Goal: Answer question/provide support: Answer question/provide support

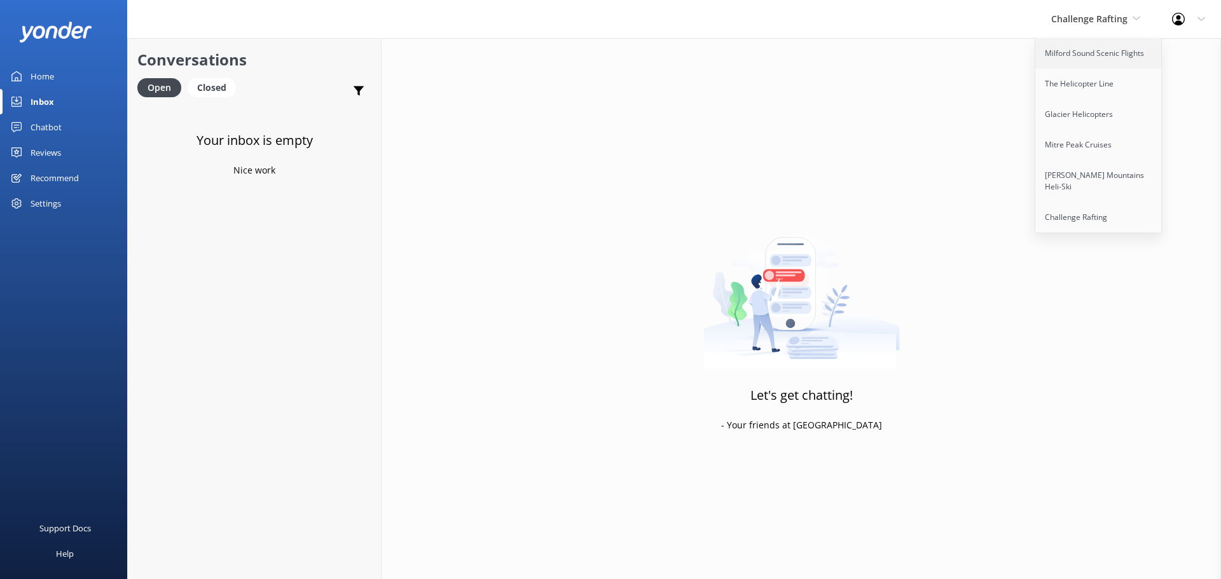
click at [1072, 53] on link "Milford Sound Scenic Flights" at bounding box center [1098, 53] width 127 height 31
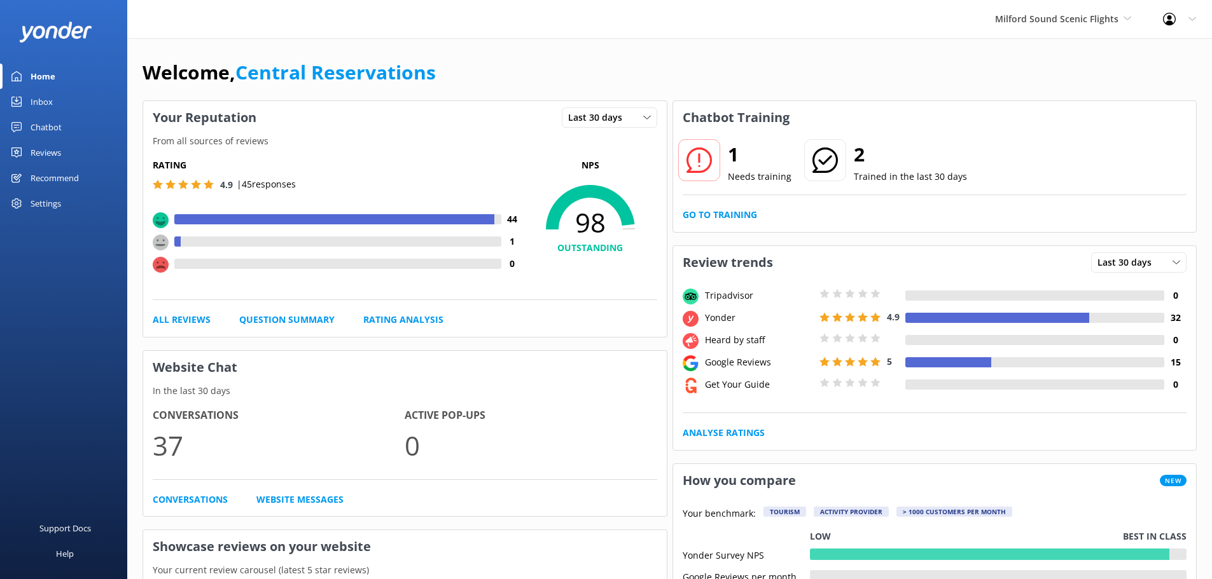
click at [50, 107] on div "Inbox" at bounding box center [42, 101] width 22 height 25
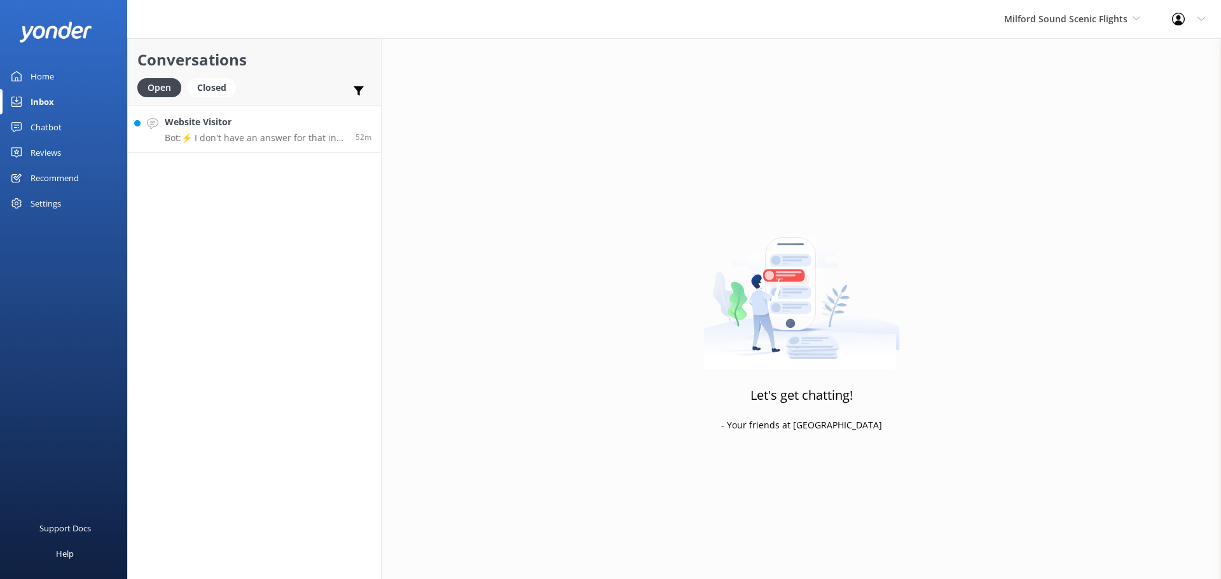
click at [273, 134] on p "Bot: ⚡ I don't have an answer for that in my knowledge base. Please try and rep…" at bounding box center [255, 137] width 181 height 11
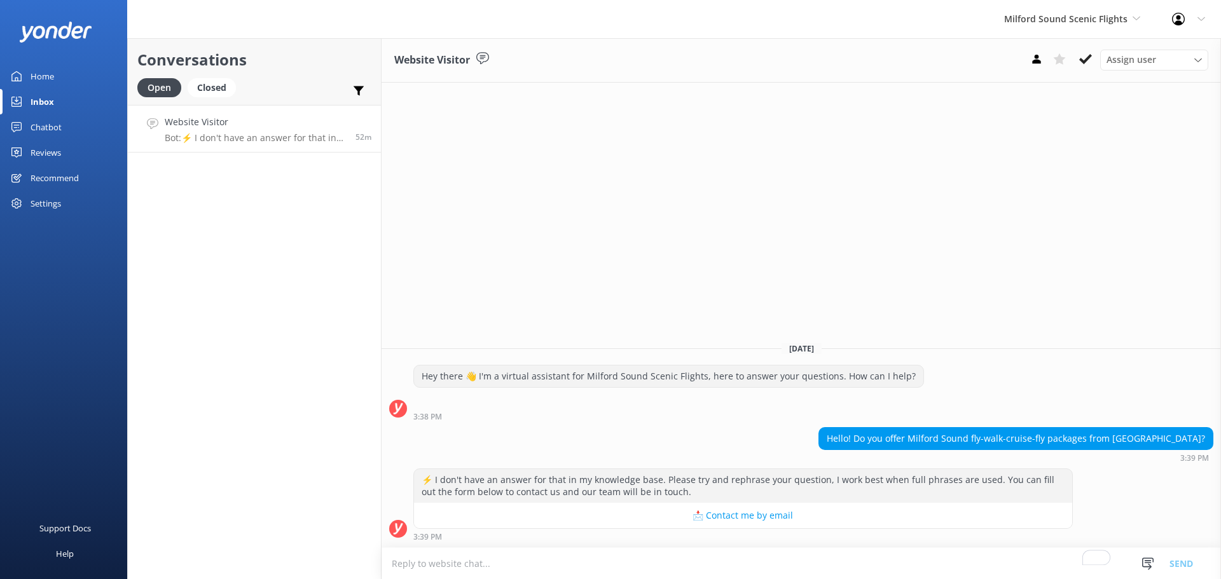
click at [438, 563] on textarea "To enrich screen reader interactions, please activate Accessibility in Grammarl…" at bounding box center [802, 563] width 840 height 31
click at [1093, 62] on button at bounding box center [1085, 59] width 23 height 19
click at [1093, 26] on span "Milford Sound Scenic Flights" at bounding box center [1072, 19] width 136 height 14
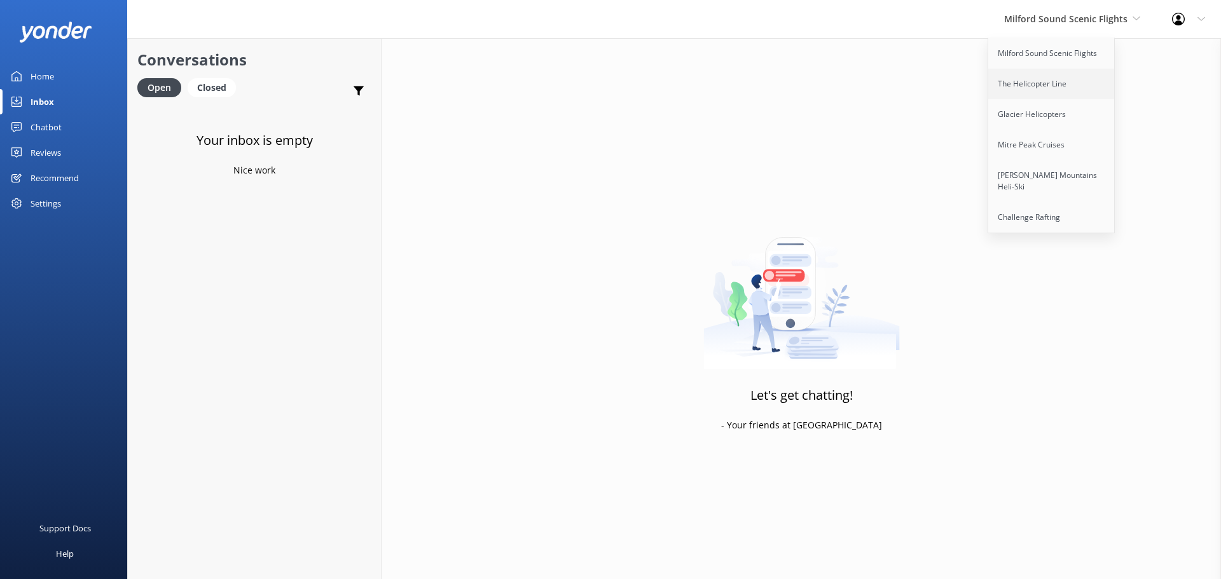
click at [1053, 81] on link "The Helicopter Line" at bounding box center [1051, 84] width 127 height 31
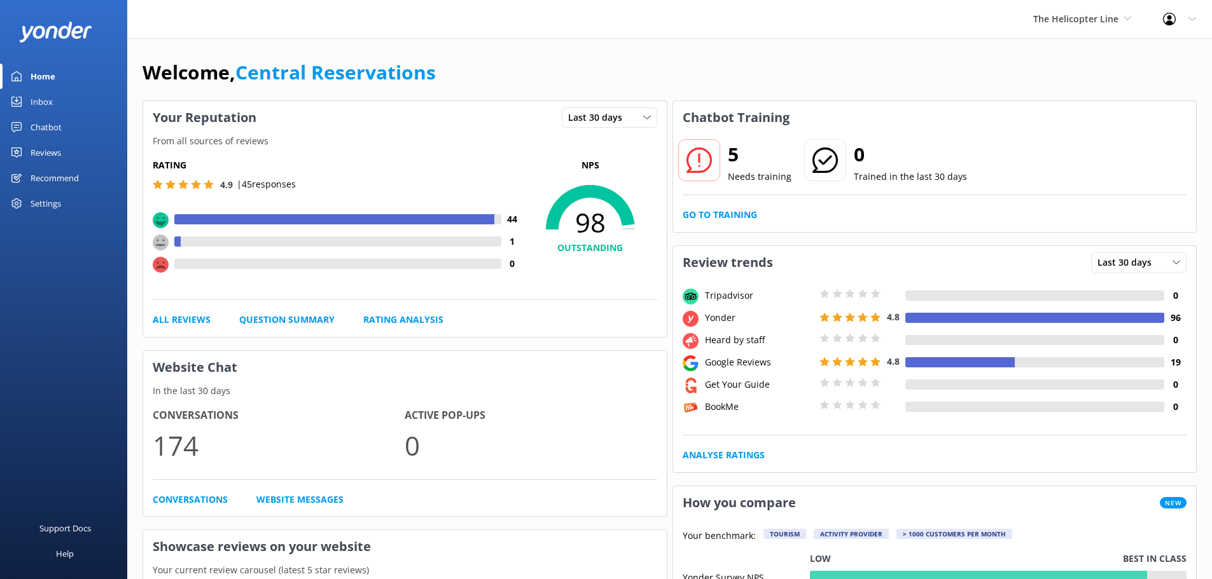
drag, startPoint x: 1083, startPoint y: 25, endPoint x: 1079, endPoint y: 38, distance: 14.1
click at [1083, 25] on span "The Helicopter Line" at bounding box center [1082, 19] width 98 height 14
click at [1071, 76] on link "The Helicopter Line" at bounding box center [1080, 84] width 127 height 31
click at [50, 97] on div "Inbox" at bounding box center [42, 101] width 22 height 25
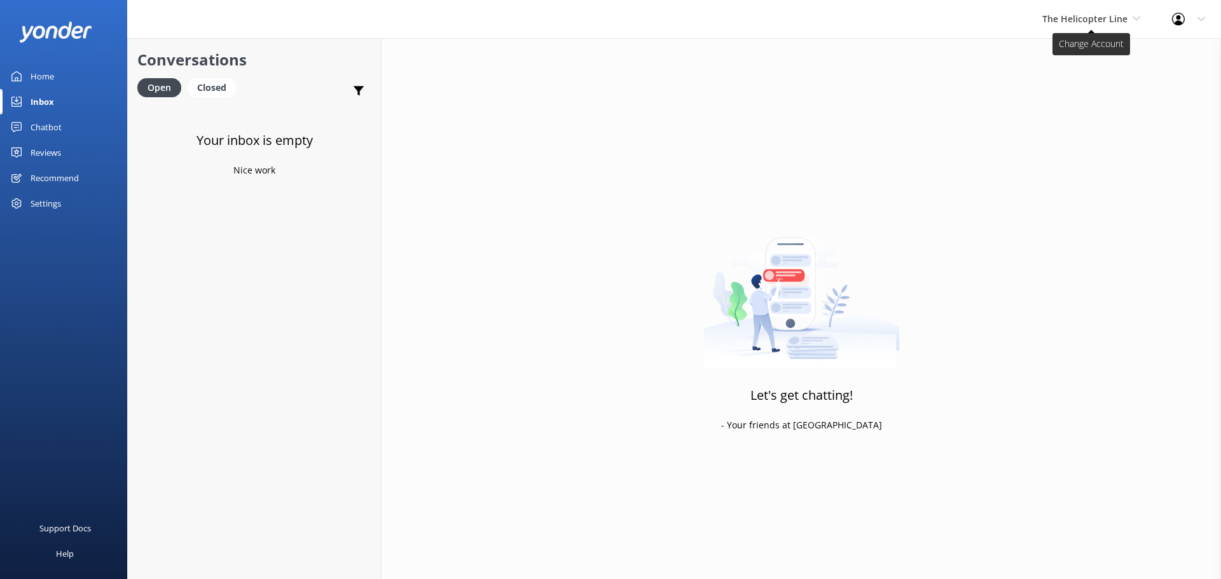
drag, startPoint x: 1112, startPoint y: 17, endPoint x: 1102, endPoint y: 20, distance: 10.1
click at [1107, 34] on div "The Helicopter Line Milford Sound Scenic Flights The Helicopter Line Glacier He…" at bounding box center [1092, 19] width 130 height 38
click at [1087, 17] on span "The Helicopter Line" at bounding box center [1084, 19] width 85 height 12
click at [1088, 19] on span "The Helicopter Line" at bounding box center [1084, 19] width 85 height 12
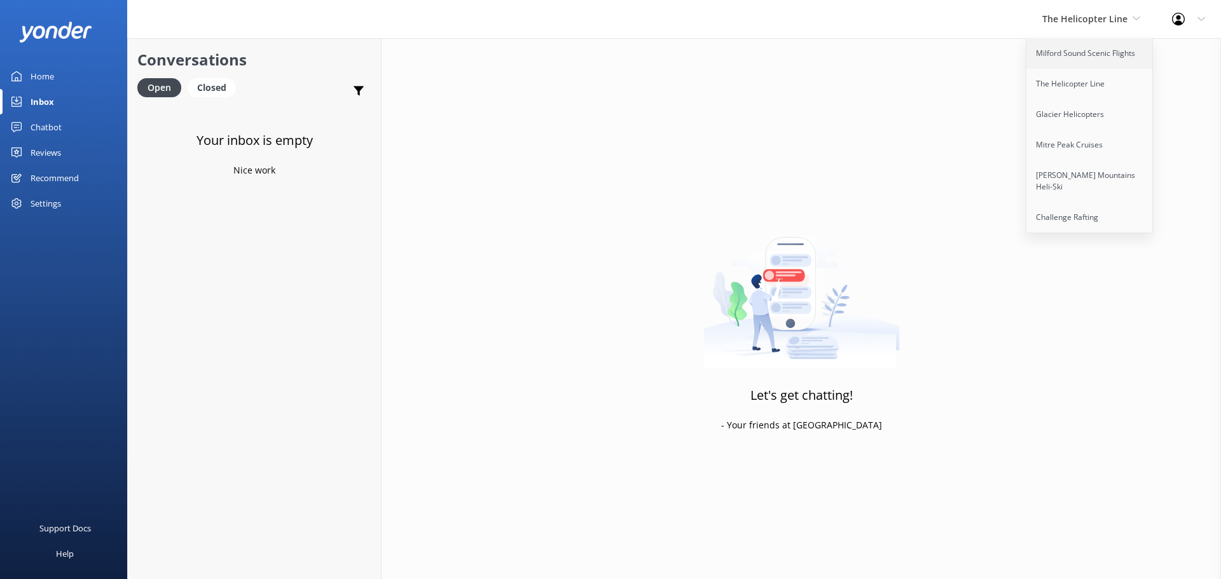
click at [1086, 55] on link "Milford Sound Scenic Flights" at bounding box center [1090, 53] width 127 height 31
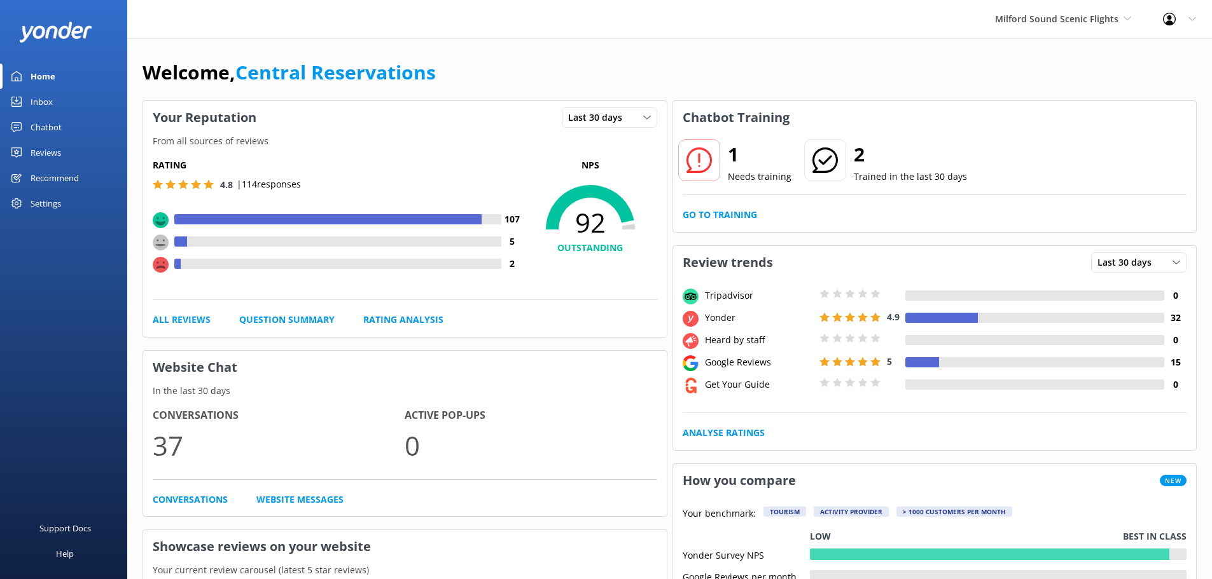
click at [48, 97] on div "Inbox" at bounding box center [42, 101] width 22 height 25
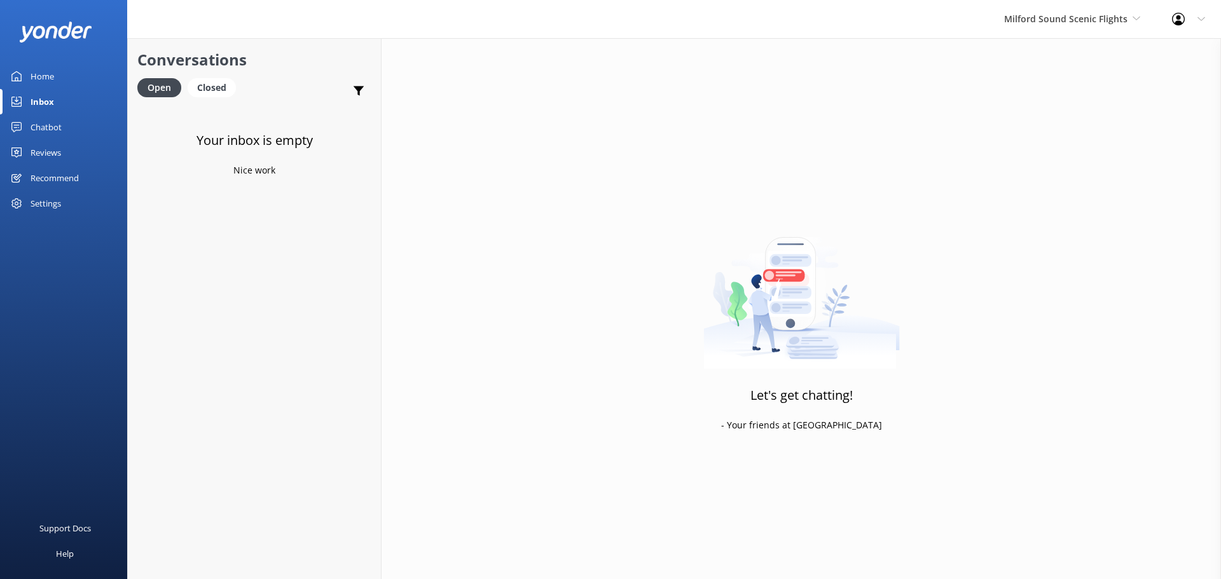
click at [1070, 27] on div "Milford Sound Scenic Flights Milford Sound Scenic Flights The Helicopter Line G…" at bounding box center [1072, 19] width 168 height 38
click at [1041, 79] on link "The Helicopter Line" at bounding box center [1051, 84] width 127 height 31
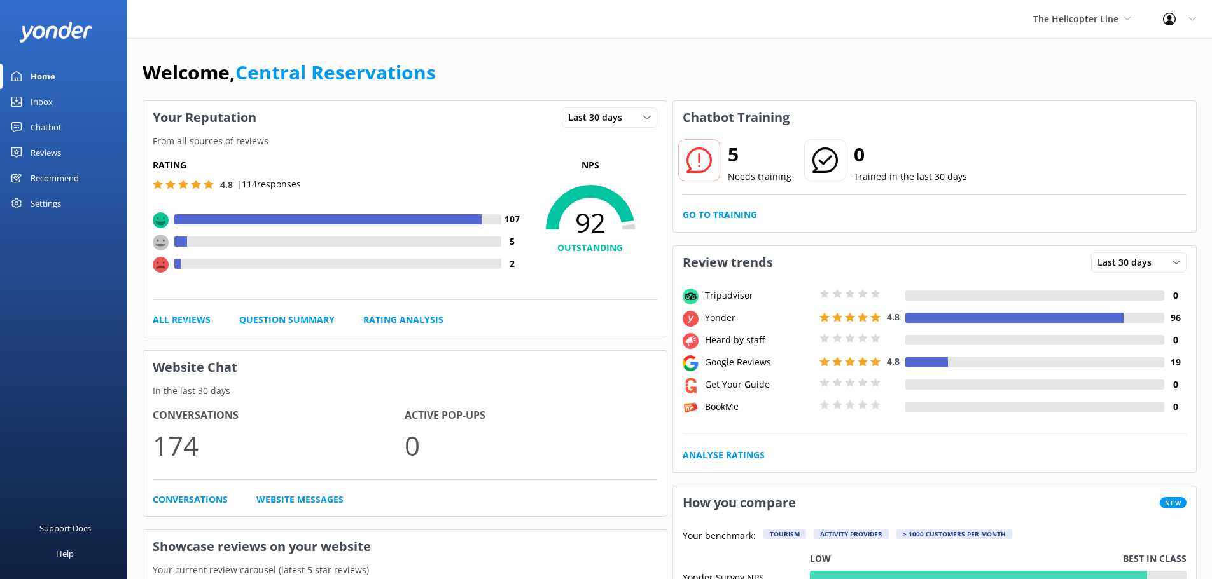
click at [41, 96] on div "Inbox" at bounding box center [42, 101] width 22 height 25
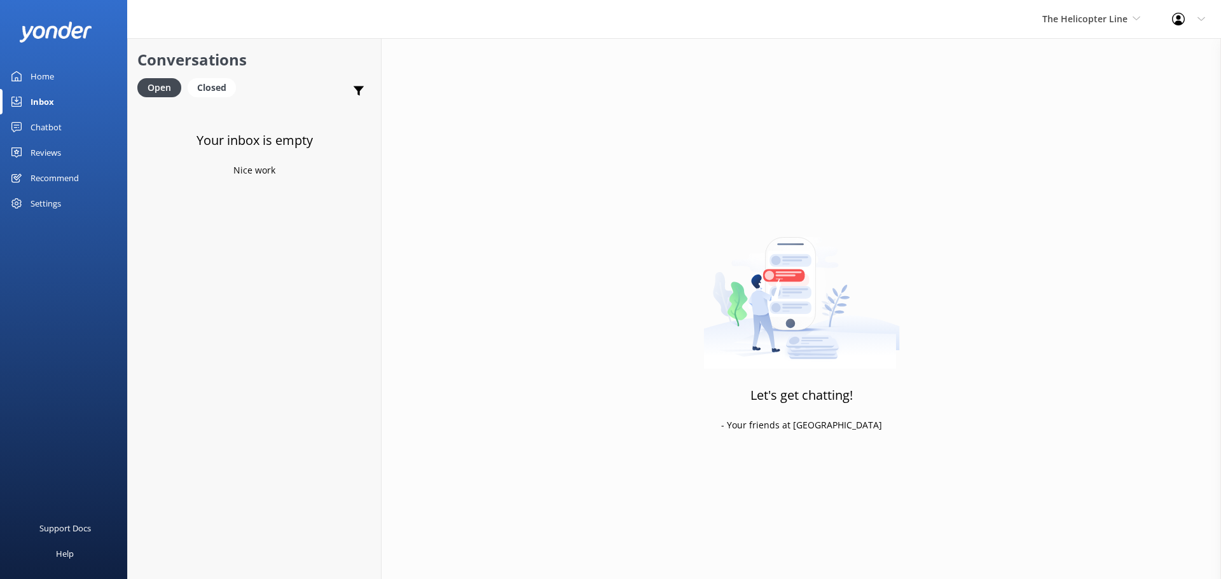
click at [1088, 10] on div "The Helicopter Line Milford Sound Scenic Flights The Helicopter Line Glacier He…" at bounding box center [1092, 19] width 130 height 38
click at [1069, 116] on link "Glacier Helicopters" at bounding box center [1090, 114] width 127 height 31
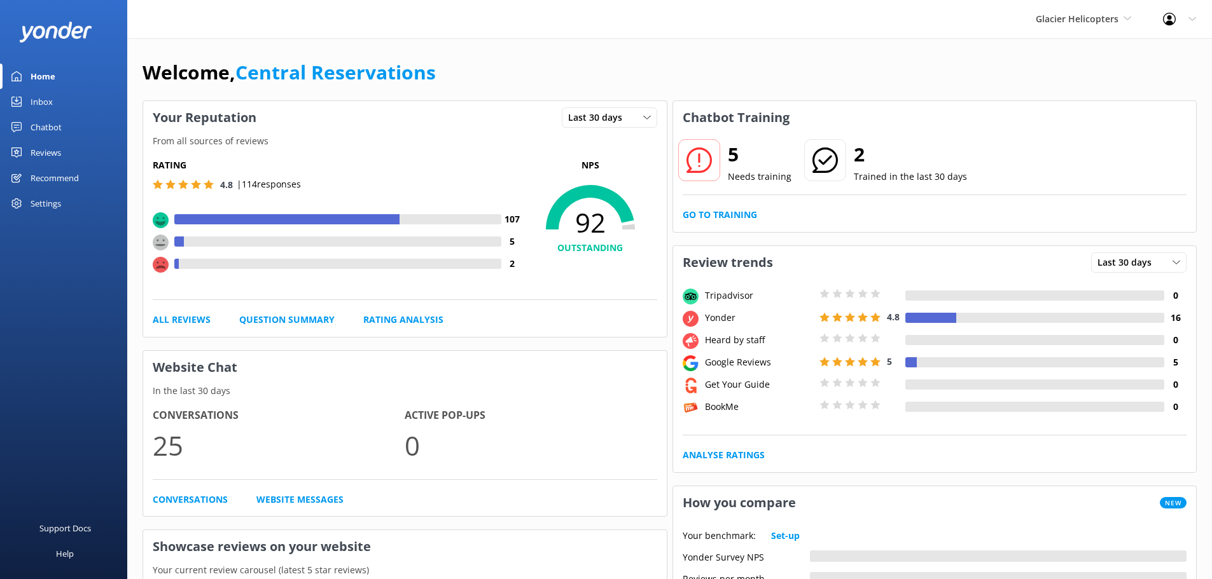
click at [55, 104] on link "Inbox" at bounding box center [63, 101] width 127 height 25
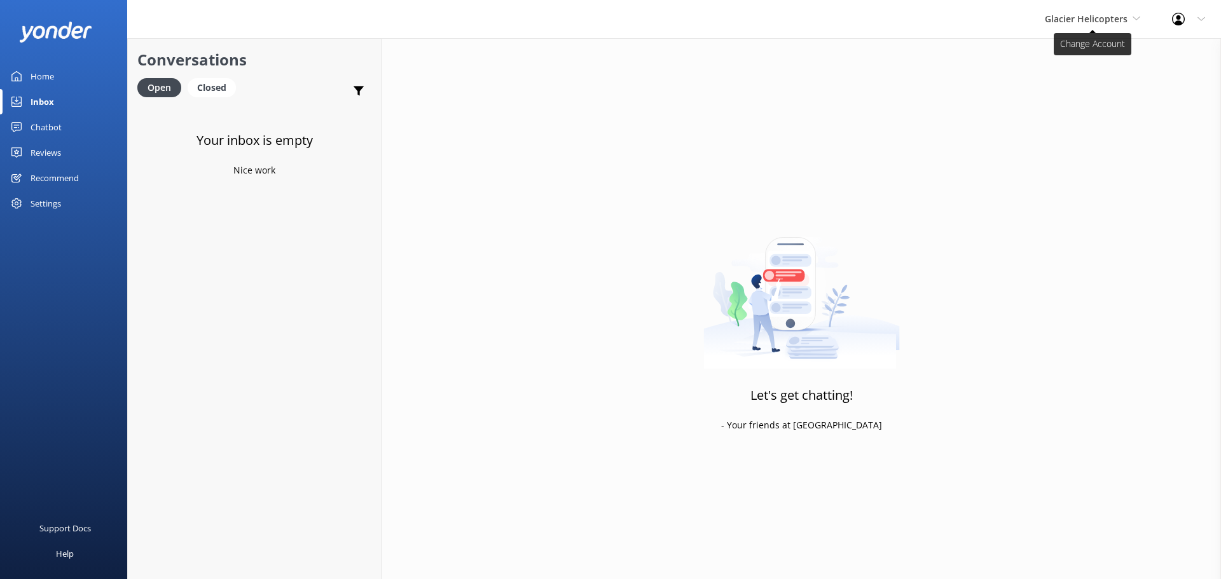
click at [1105, 20] on span "Glacier Helicopters" at bounding box center [1086, 19] width 83 height 12
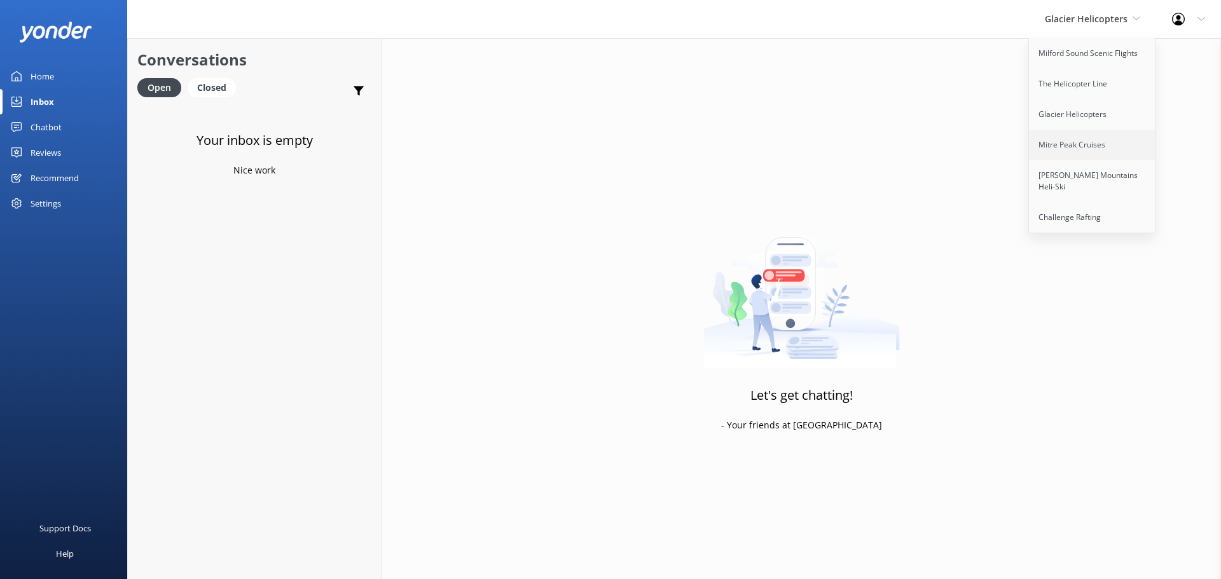
click at [1050, 142] on link "Mitre Peak Cruises" at bounding box center [1092, 145] width 127 height 31
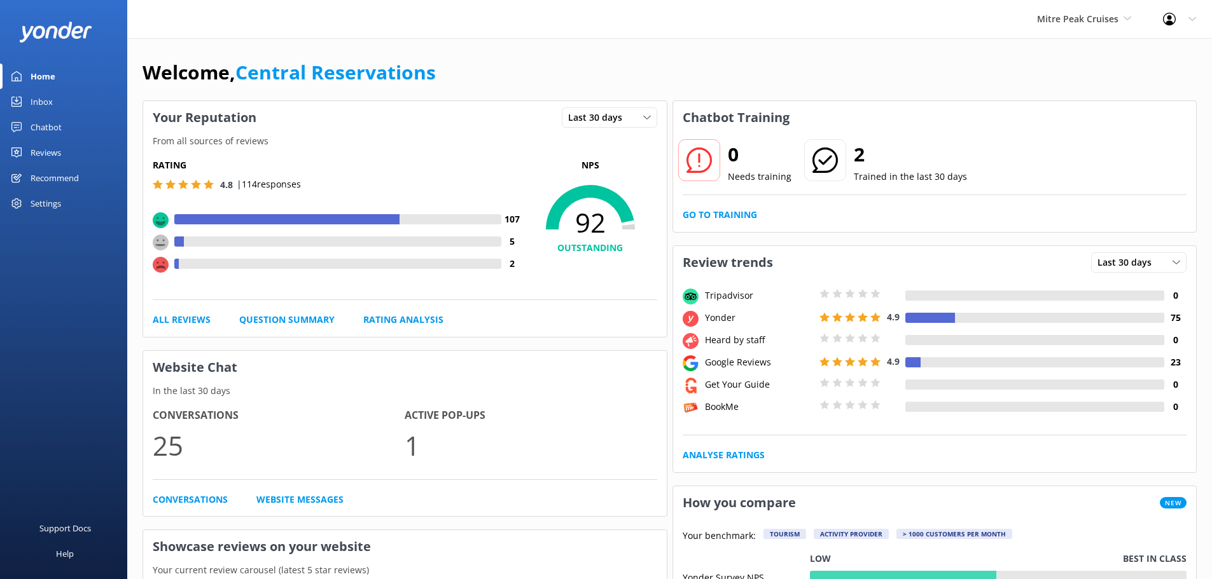
click at [66, 102] on link "Inbox" at bounding box center [63, 101] width 127 height 25
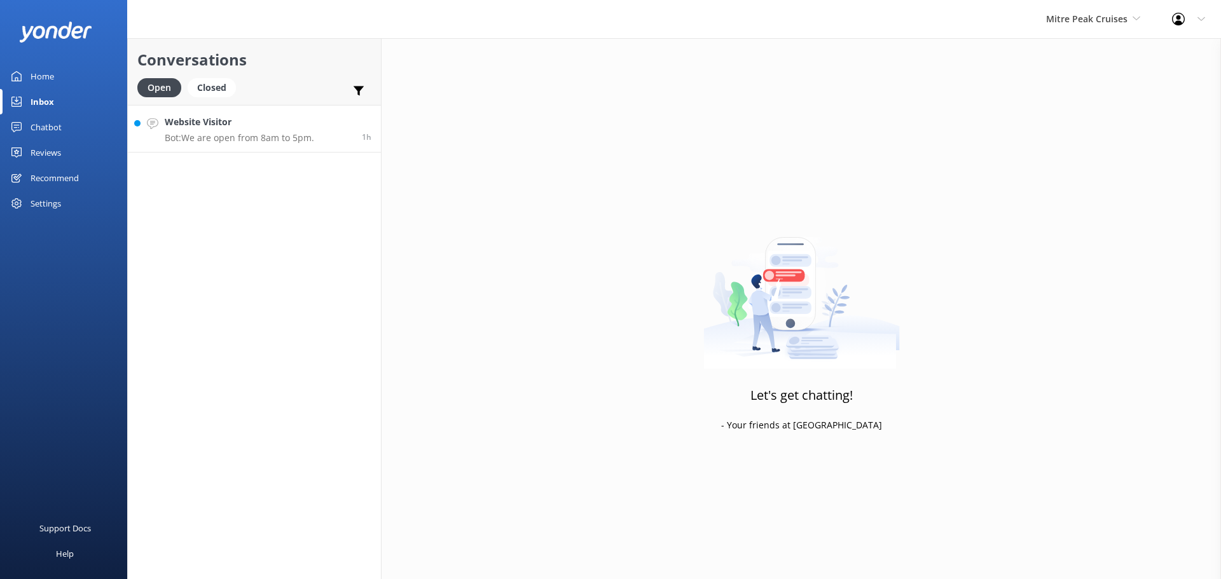
click at [248, 127] on h4 "Website Visitor" at bounding box center [239, 122] width 149 height 14
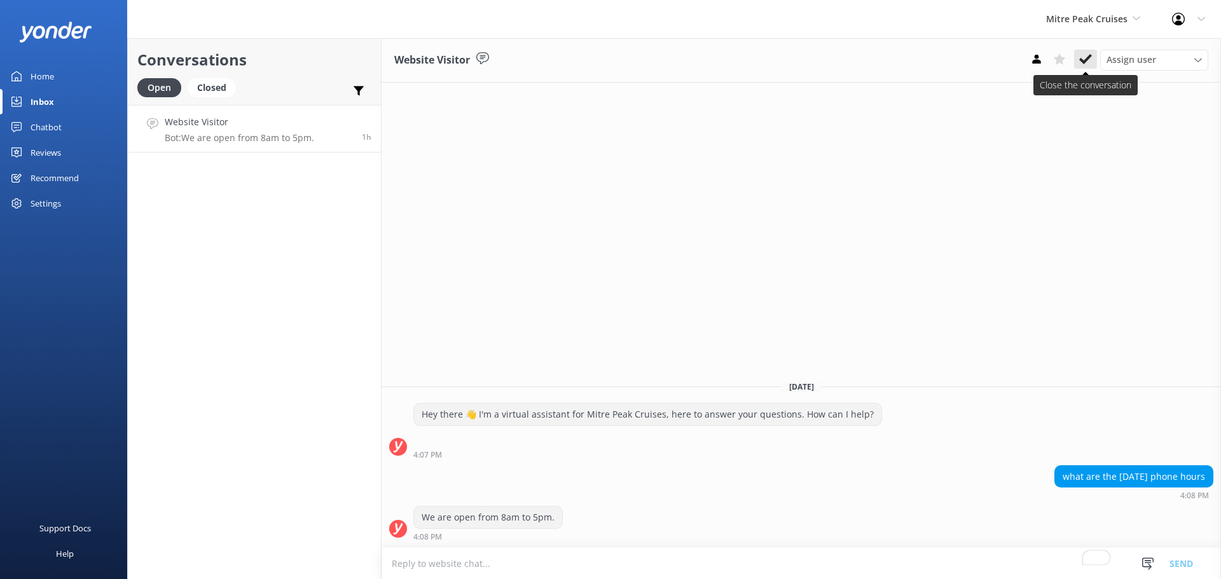
click at [1081, 58] on icon at bounding box center [1085, 59] width 13 height 13
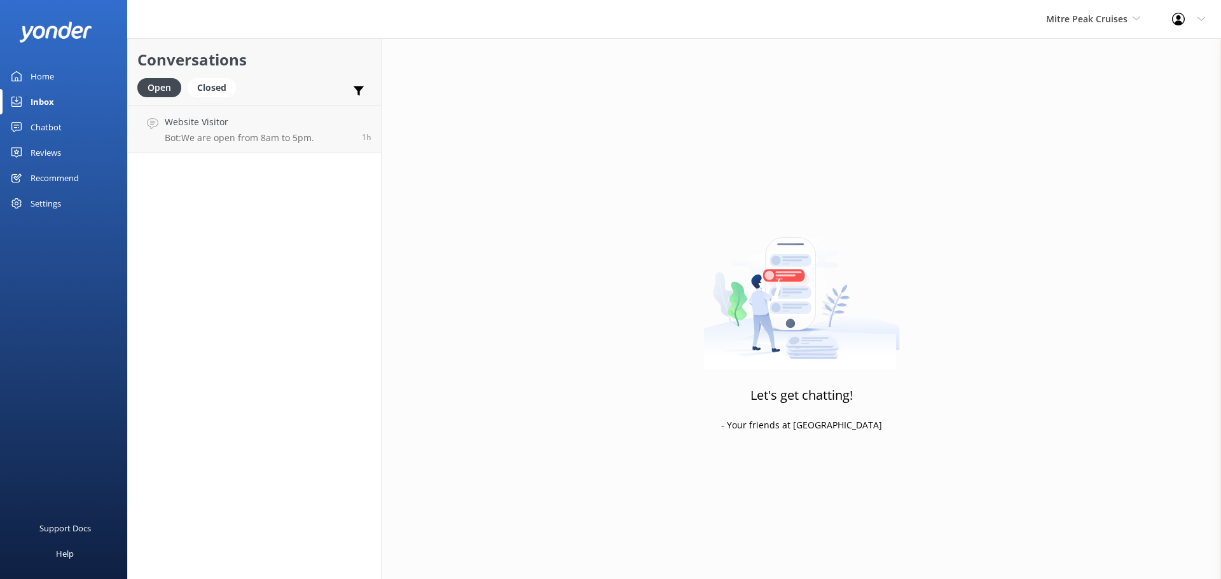
click at [1110, 30] on div "Mitre Peak Cruises Milford Sound Scenic Flights The Helicopter Line Glacier Hel…" at bounding box center [1093, 19] width 126 height 38
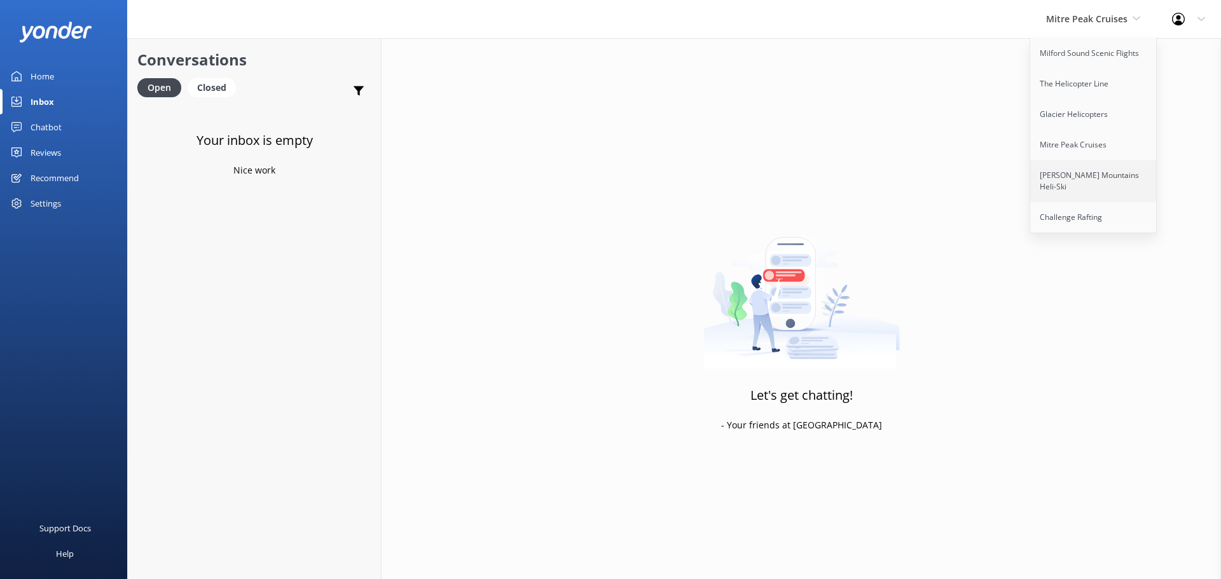
click at [1067, 164] on link "[PERSON_NAME] Mountains Heli-Ski" at bounding box center [1093, 181] width 127 height 42
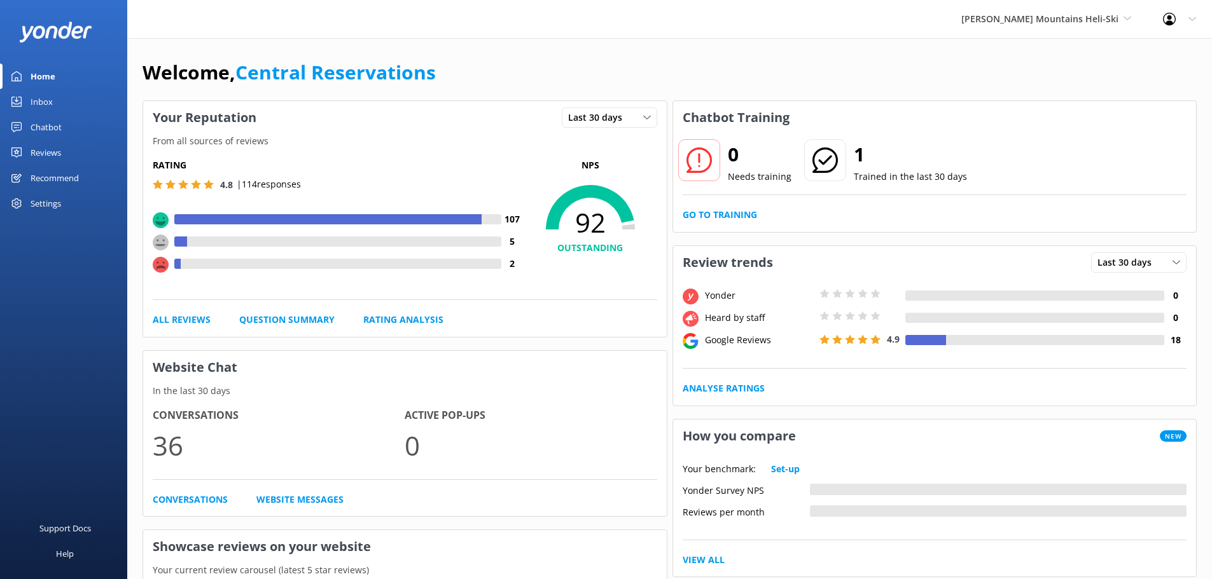
click at [69, 102] on link "Inbox" at bounding box center [63, 101] width 127 height 25
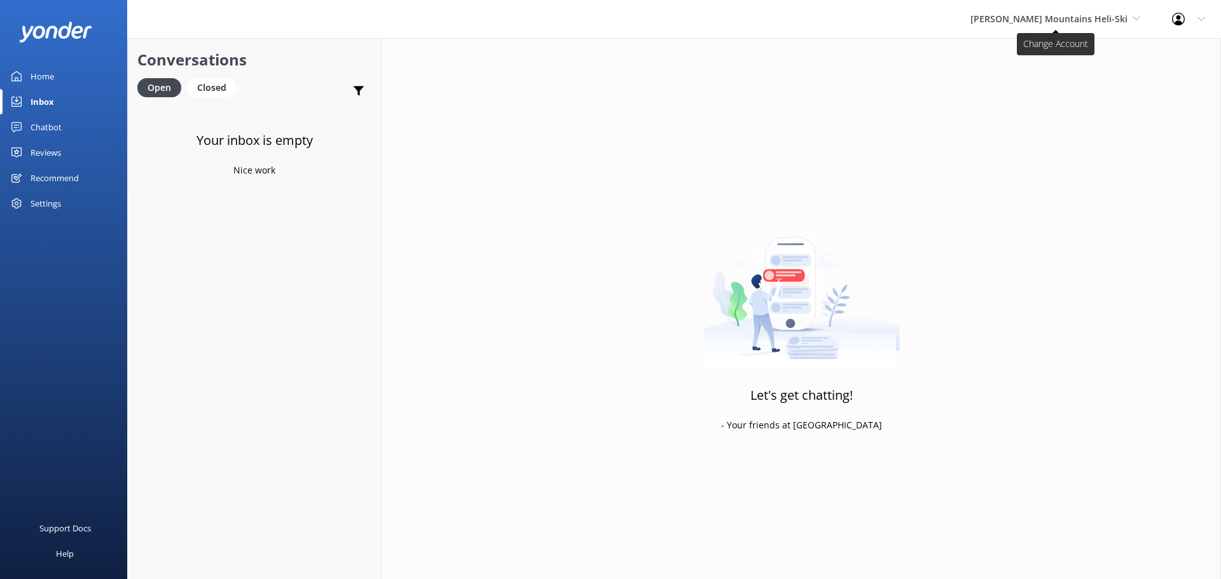
click at [1086, 20] on span "[PERSON_NAME] Mountains Heli-Ski" at bounding box center [1049, 19] width 157 height 12
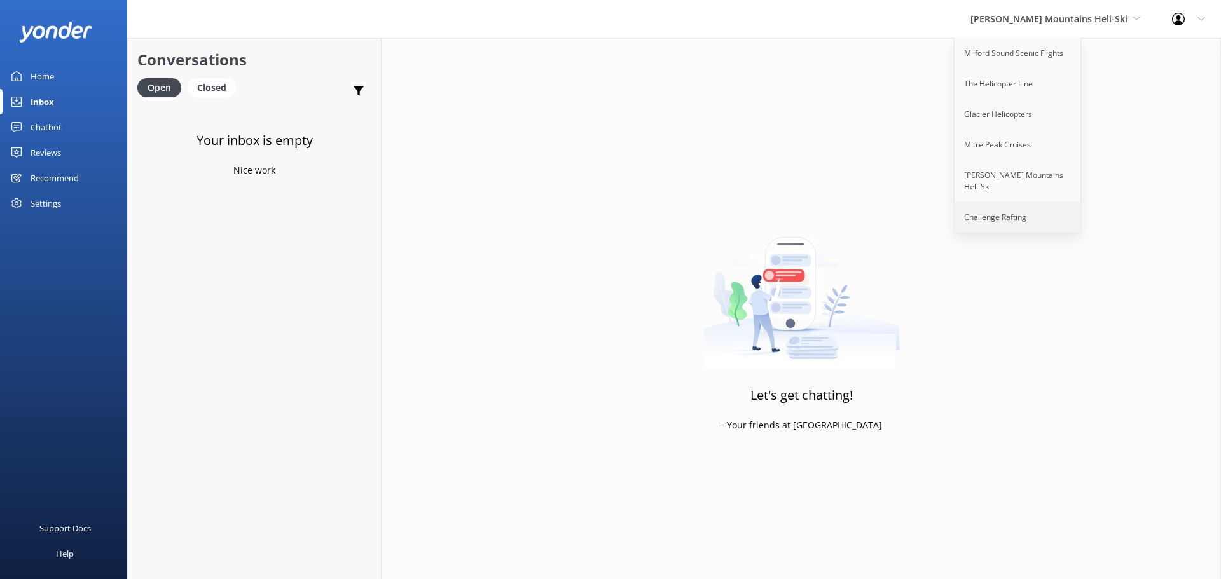
click at [1065, 202] on link "Challenge Rafting" at bounding box center [1018, 217] width 127 height 31
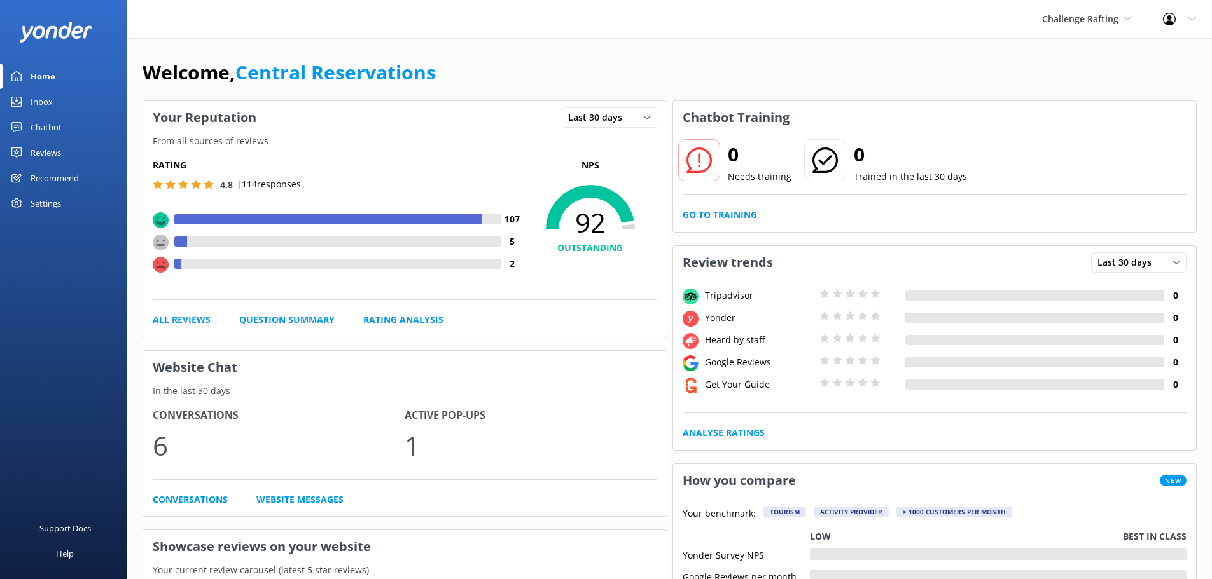
click at [59, 107] on link "Inbox" at bounding box center [63, 101] width 127 height 25
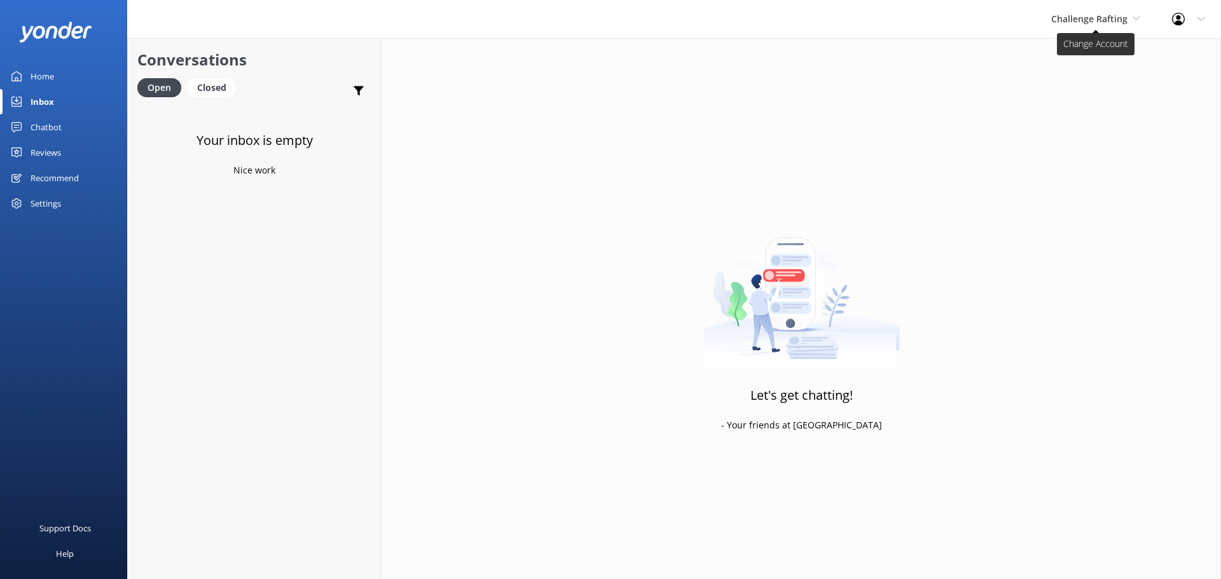
click at [1107, 18] on span "Challenge Rafting" at bounding box center [1089, 19] width 76 height 12
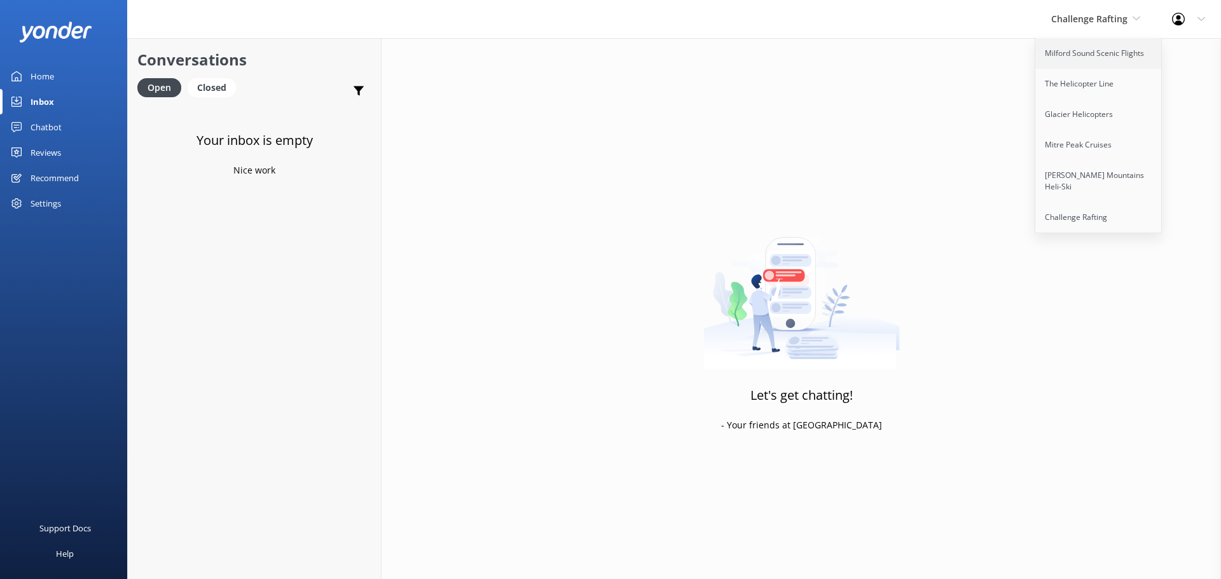
click at [1099, 55] on link "Milford Sound Scenic Flights" at bounding box center [1098, 53] width 127 height 31
click at [1098, 9] on div "Milford Sound Scenic Flights Milford Sound Scenic Flights The Helicopter Line G…" at bounding box center [1072, 19] width 168 height 38
click at [1094, 29] on div "Milford Sound Scenic Flights Milford Sound Scenic Flights The Helicopter Line G…" at bounding box center [1072, 19] width 168 height 38
click at [1073, 31] on div "Milford Sound Scenic Flights Milford Sound Scenic Flights The Helicopter Line G…" at bounding box center [1072, 19] width 168 height 38
click at [1072, 60] on link "Milford Sound Scenic Flights" at bounding box center [1051, 53] width 127 height 31
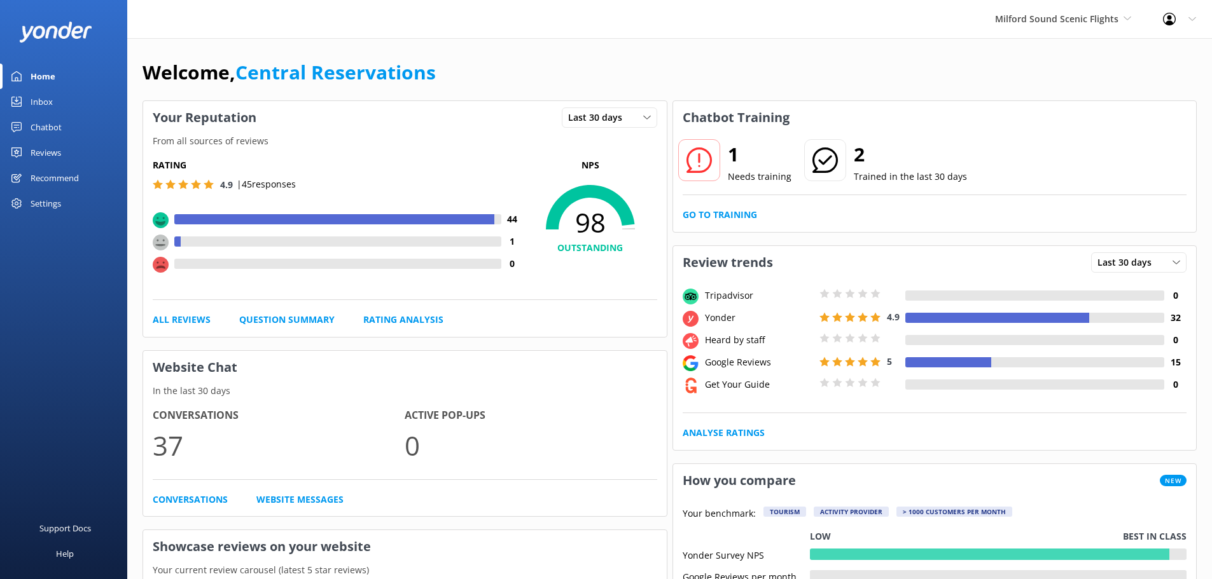
click at [258, 1] on div "Milford Sound Scenic Flights Milford Sound Scenic Flights The Helicopter Line G…" at bounding box center [606, 19] width 1212 height 38
click at [43, 102] on div "Inbox" at bounding box center [42, 101] width 22 height 25
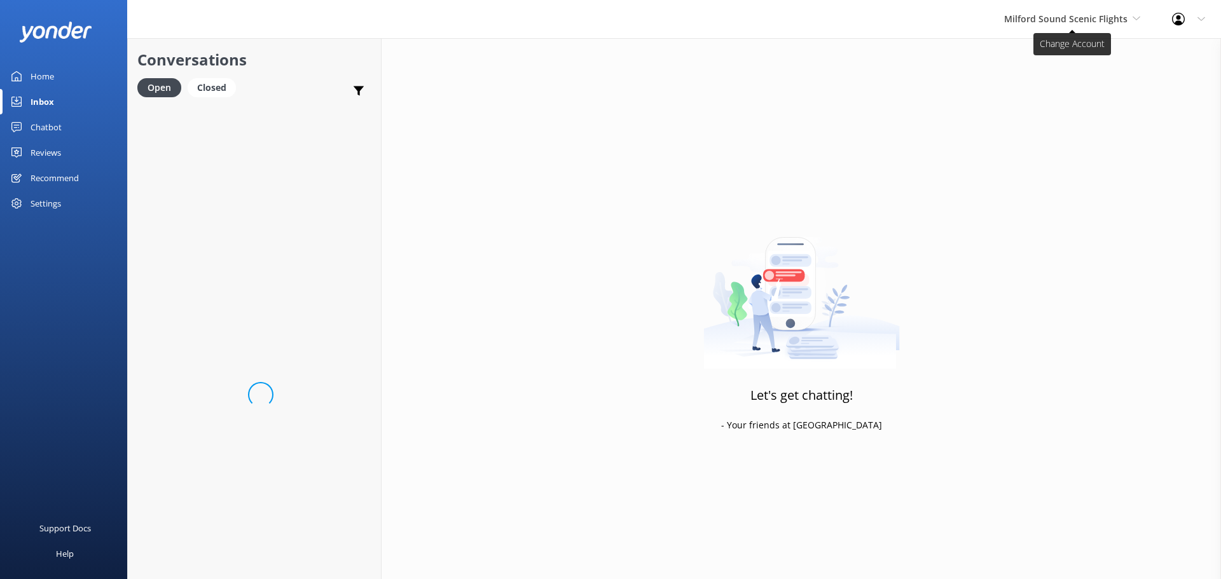
click at [1094, 17] on span "Milford Sound Scenic Flights" at bounding box center [1065, 19] width 123 height 12
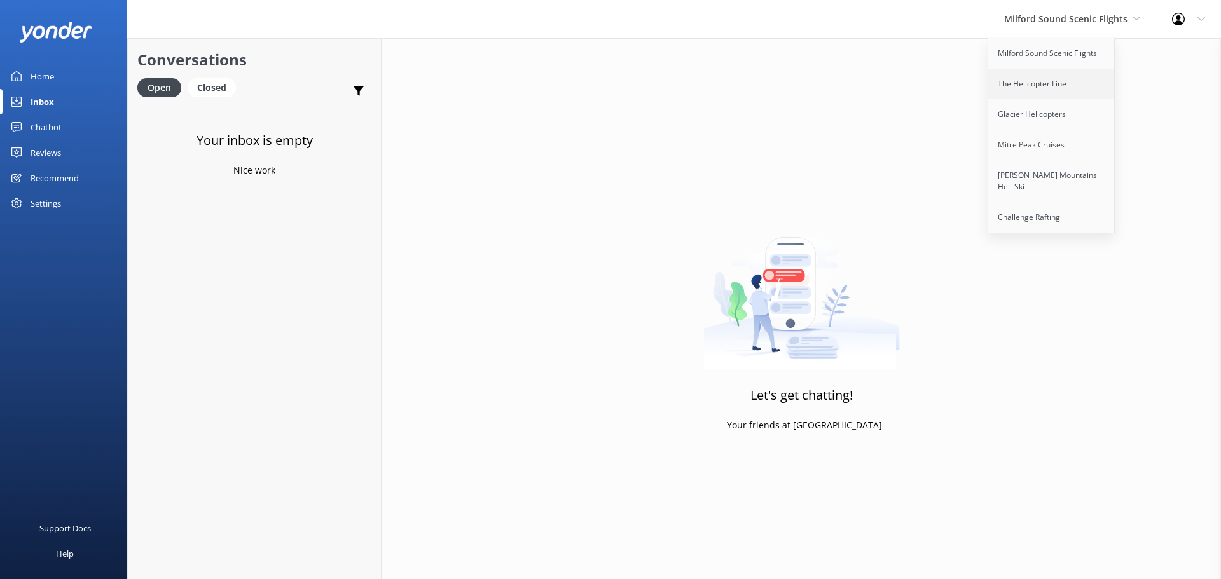
click at [1052, 80] on link "The Helicopter Line" at bounding box center [1051, 84] width 127 height 31
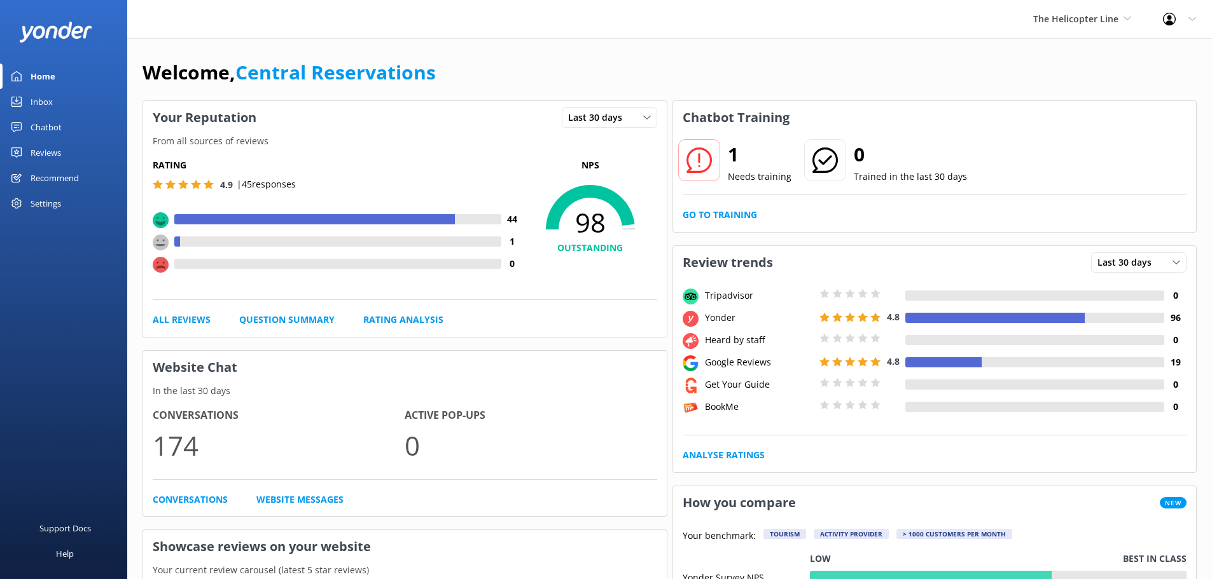
click at [47, 108] on div "Inbox" at bounding box center [42, 101] width 22 height 25
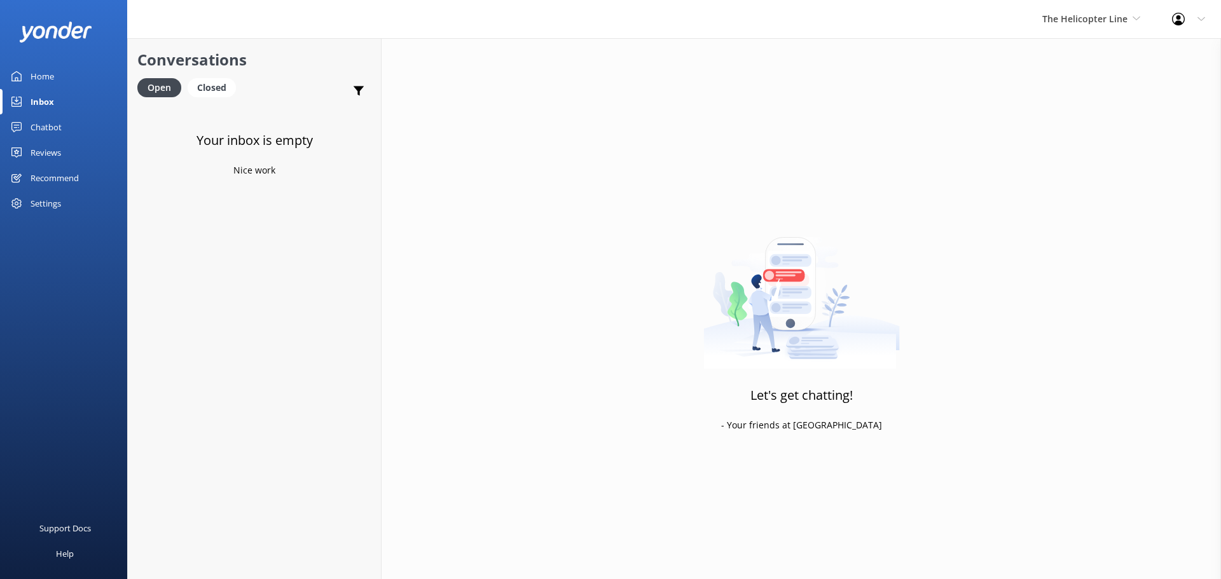
click at [1039, 29] on div "The Helicopter Line Milford Sound Scenic Flights The Helicopter Line Glacier He…" at bounding box center [1092, 19] width 130 height 38
click at [1046, 112] on link "Glacier Helicopters" at bounding box center [1090, 114] width 127 height 31
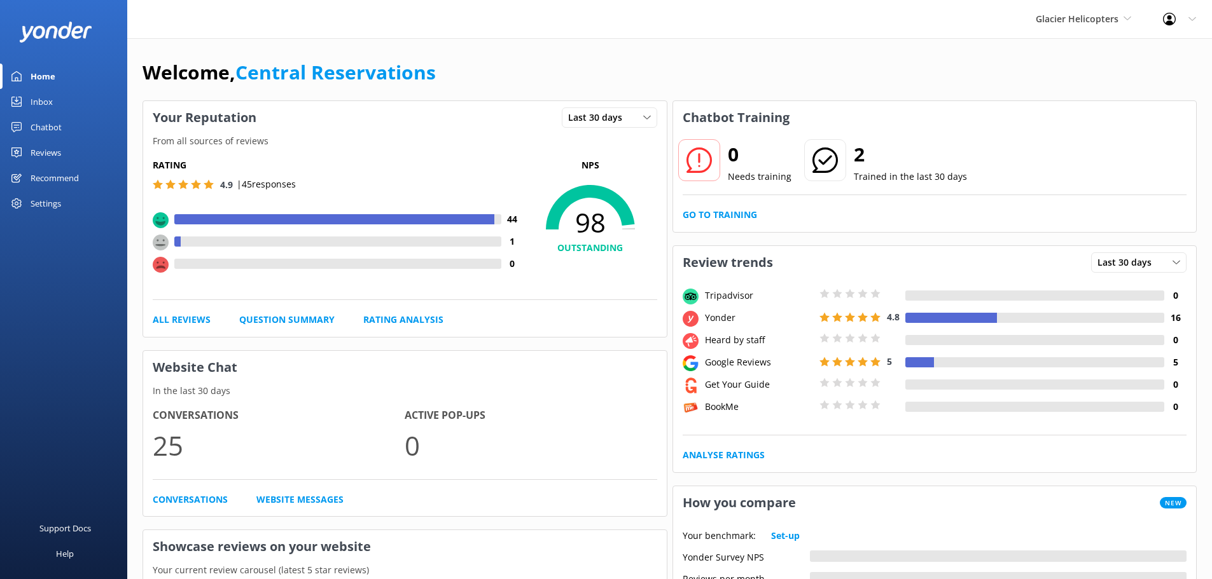
click at [47, 101] on div "Inbox" at bounding box center [42, 101] width 22 height 25
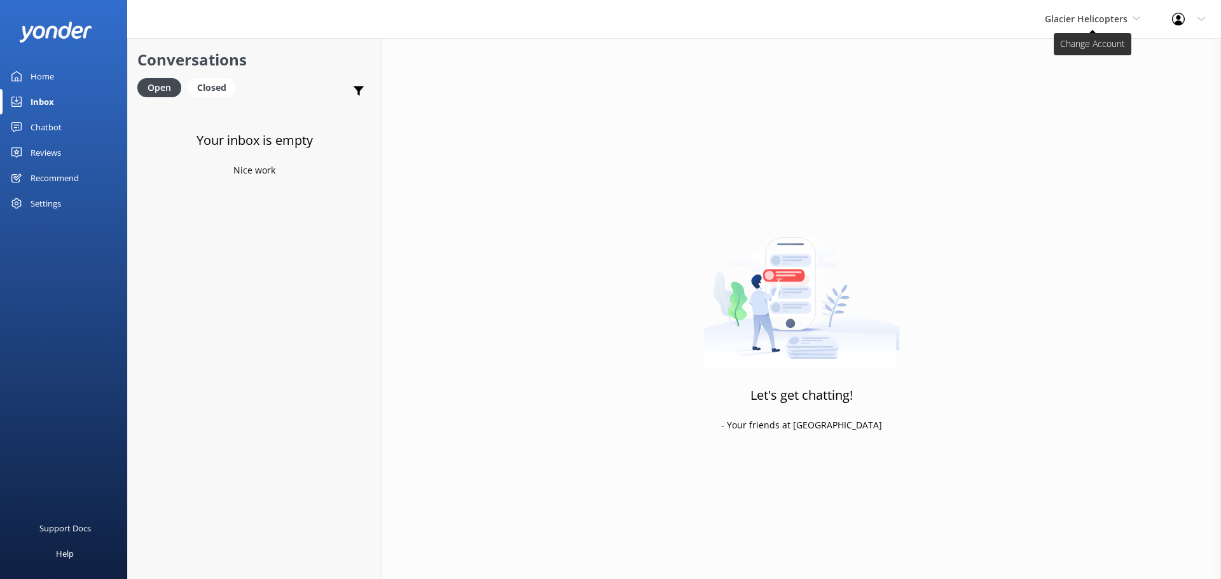
click at [1082, 20] on span "Glacier Helicopters" at bounding box center [1086, 19] width 83 height 12
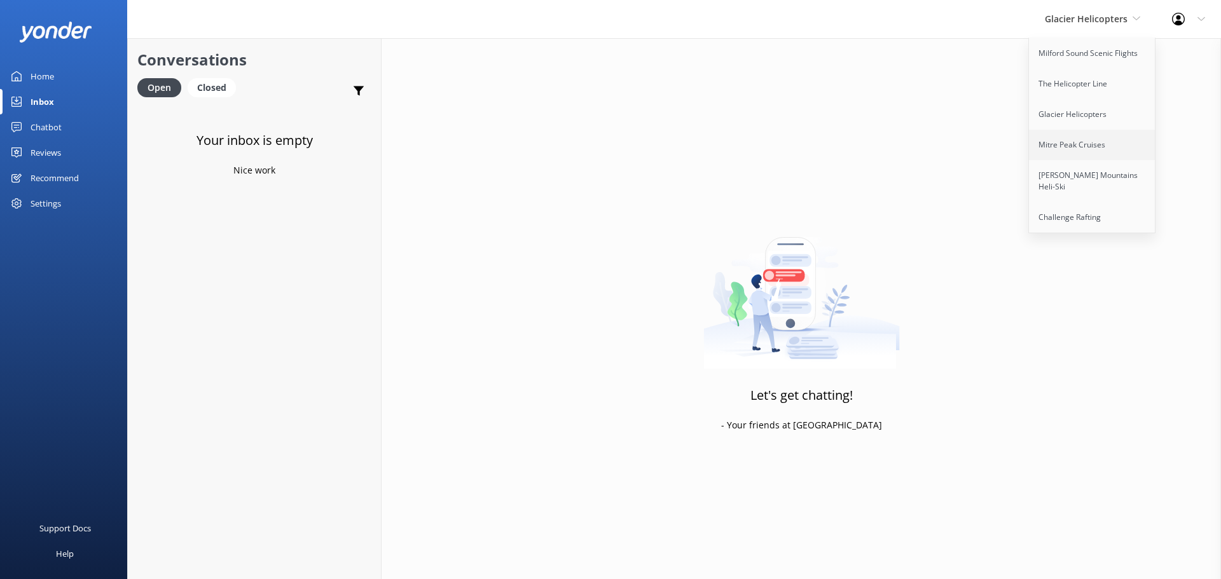
click at [1081, 150] on link "Mitre Peak Cruises" at bounding box center [1092, 145] width 127 height 31
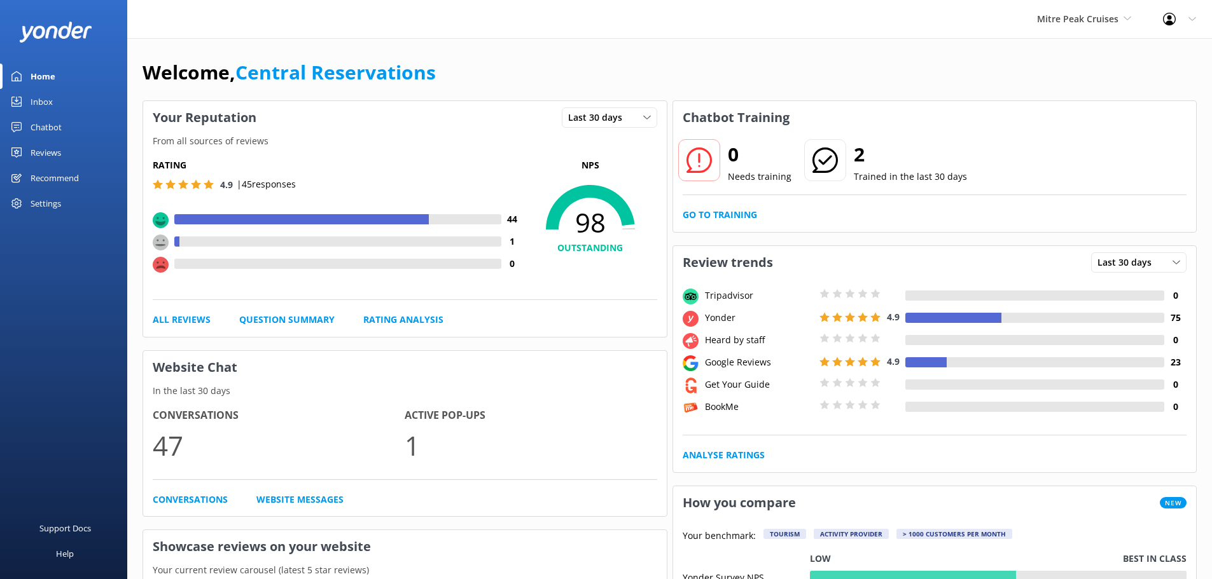
click at [32, 99] on div "Inbox" at bounding box center [42, 101] width 22 height 25
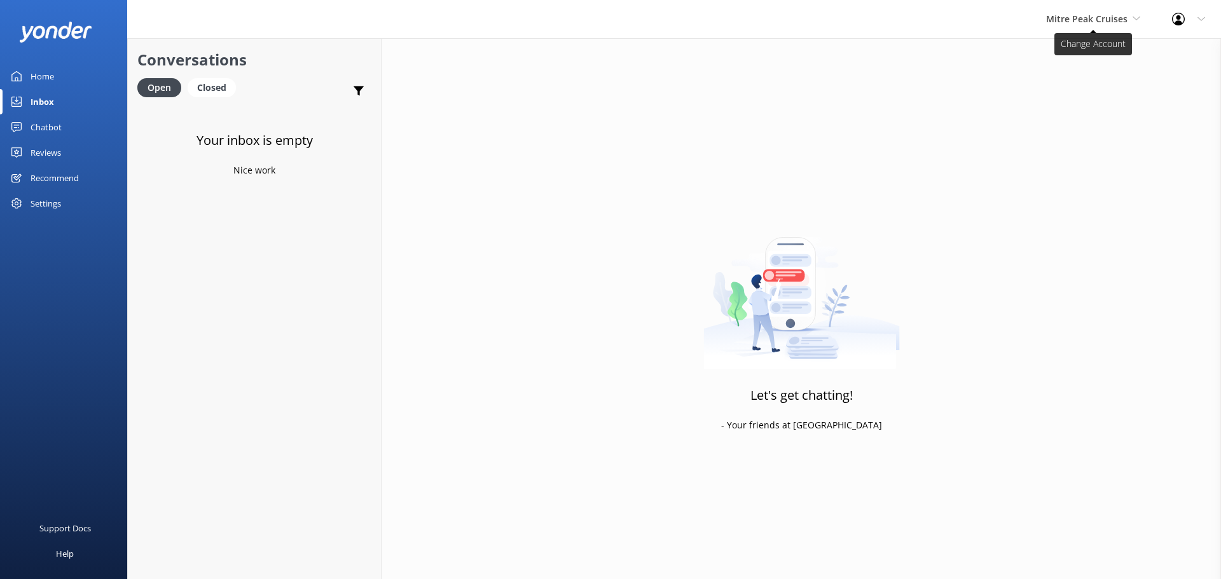
click at [1084, 20] on span "Mitre Peak Cruises" at bounding box center [1086, 19] width 81 height 12
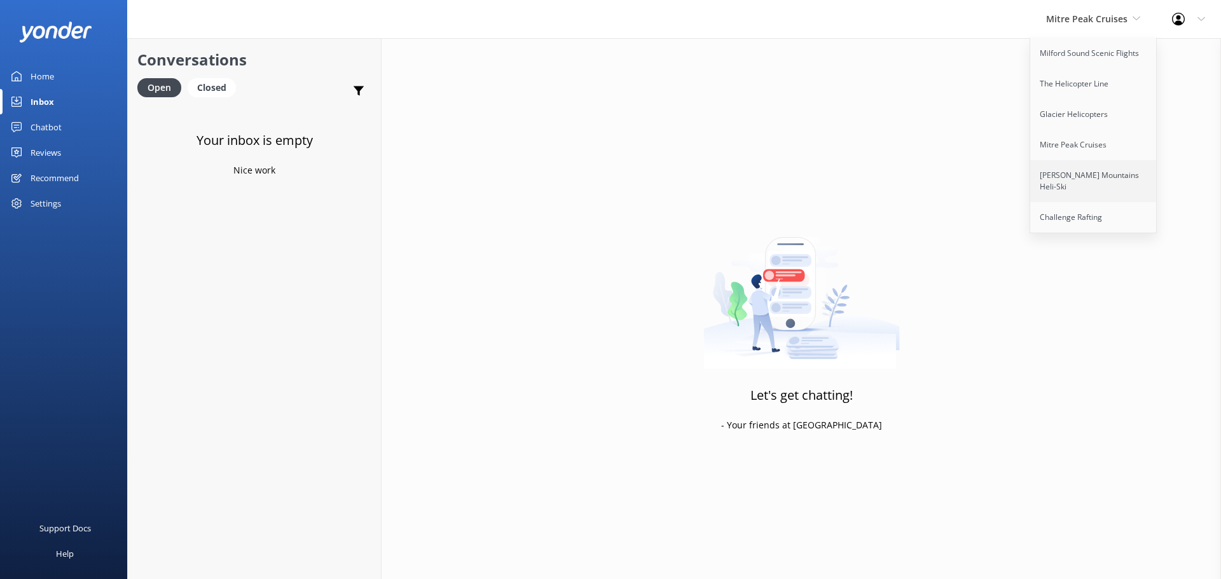
click at [1064, 174] on link "[PERSON_NAME] Mountains Heli-Ski" at bounding box center [1093, 181] width 127 height 42
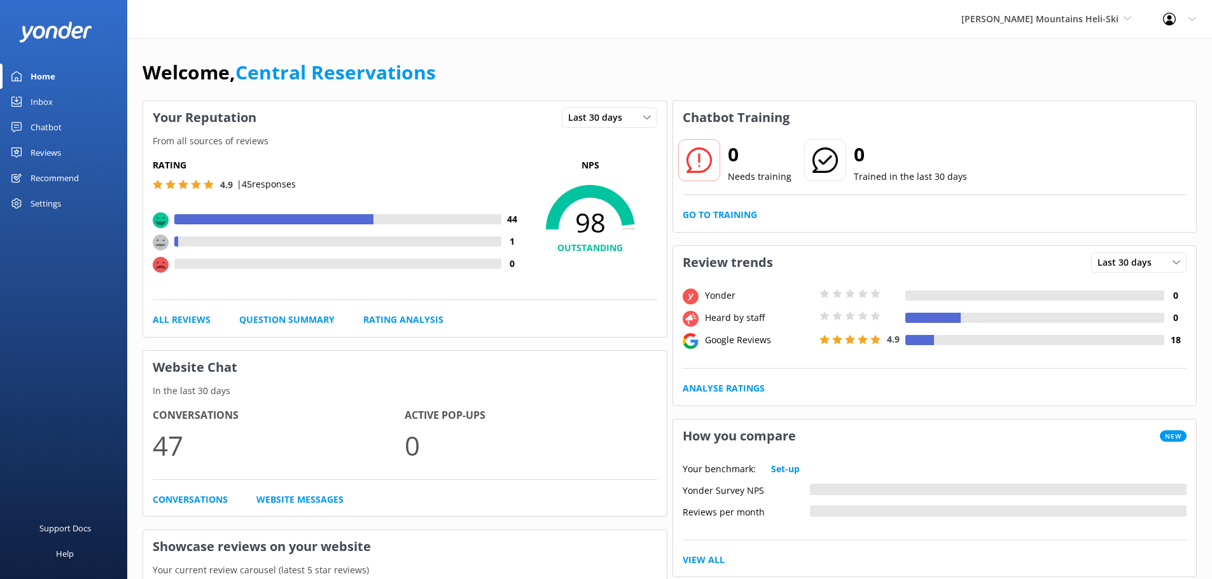
click at [41, 106] on div "Inbox" at bounding box center [42, 101] width 22 height 25
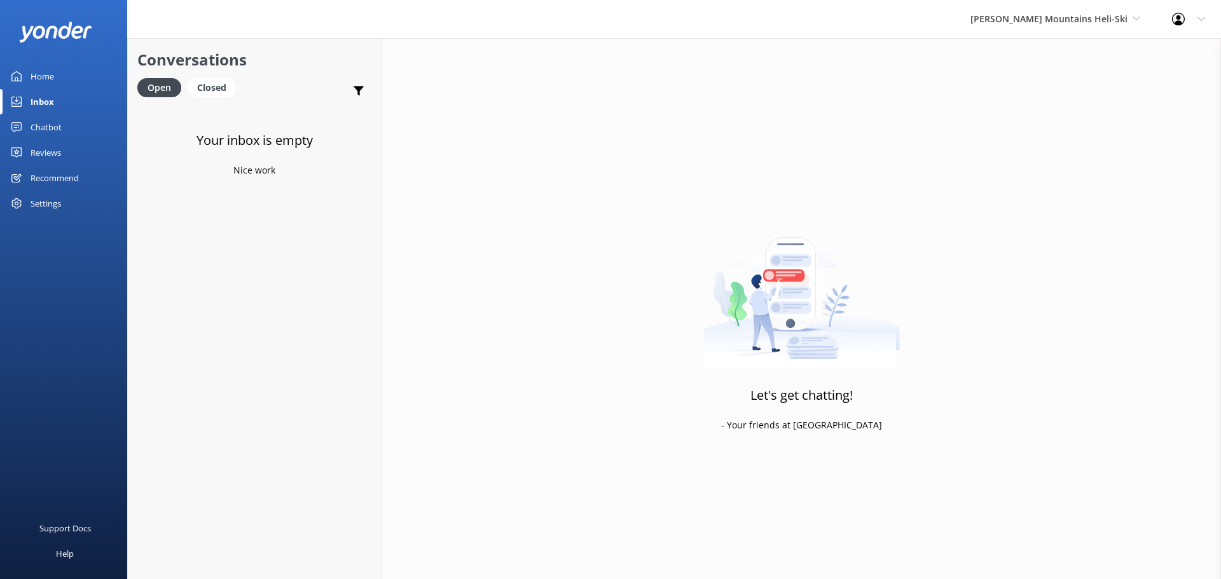
click at [1048, 31] on div "Harris Mountains Heli-Ski Milford Sound Scenic Flights The Helicopter Line Glac…" at bounding box center [1056, 19] width 202 height 38
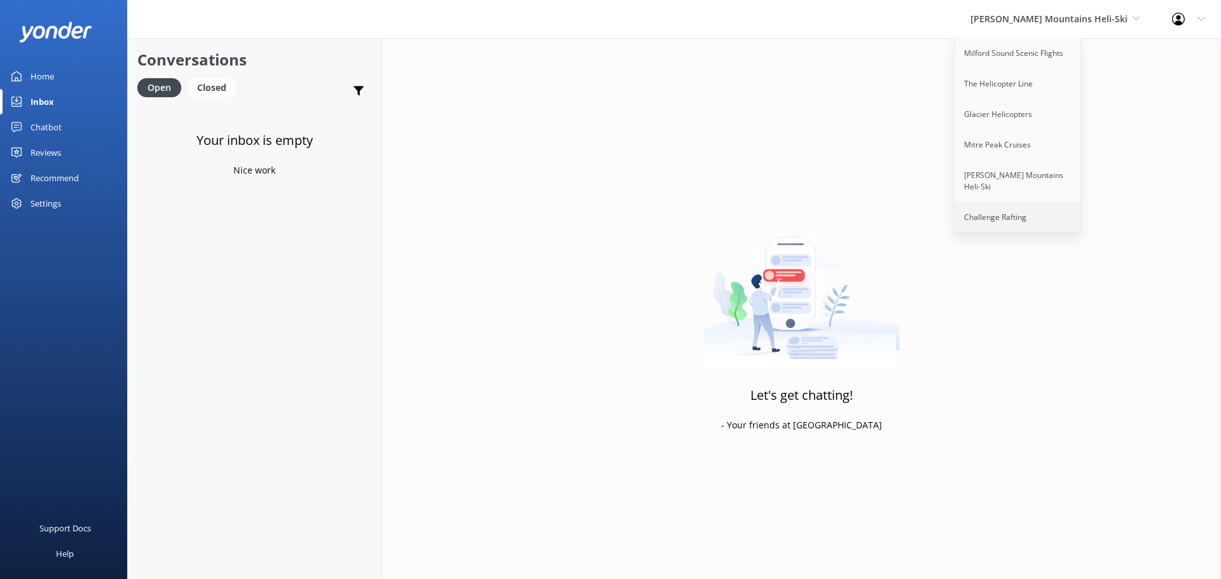
click at [1023, 204] on link "Challenge Rafting" at bounding box center [1018, 217] width 127 height 31
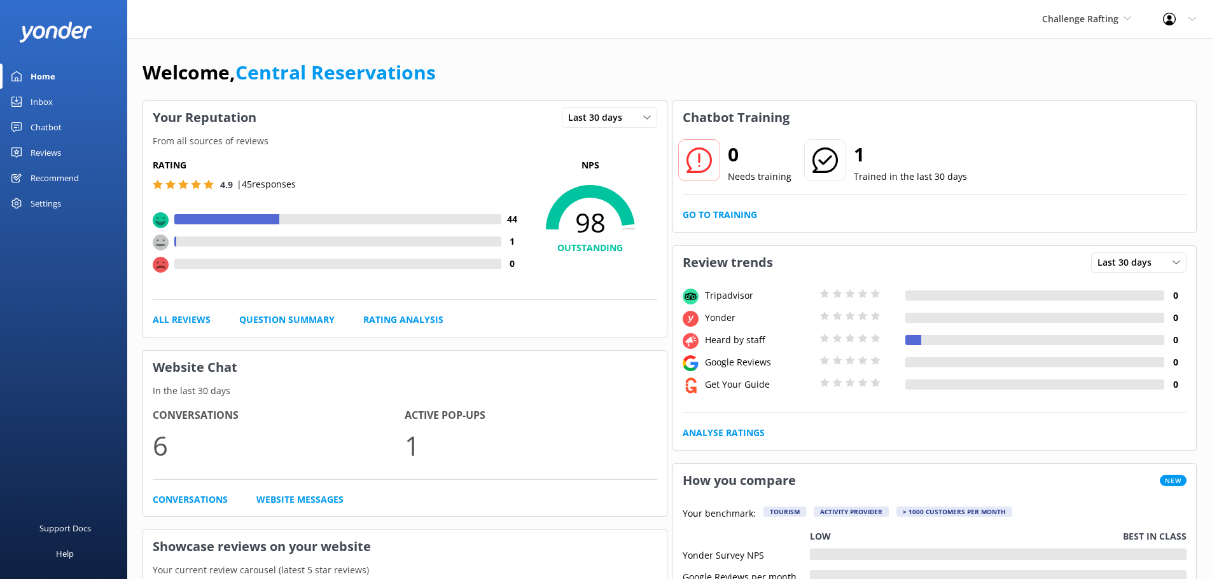
click at [33, 94] on div "Inbox" at bounding box center [42, 101] width 22 height 25
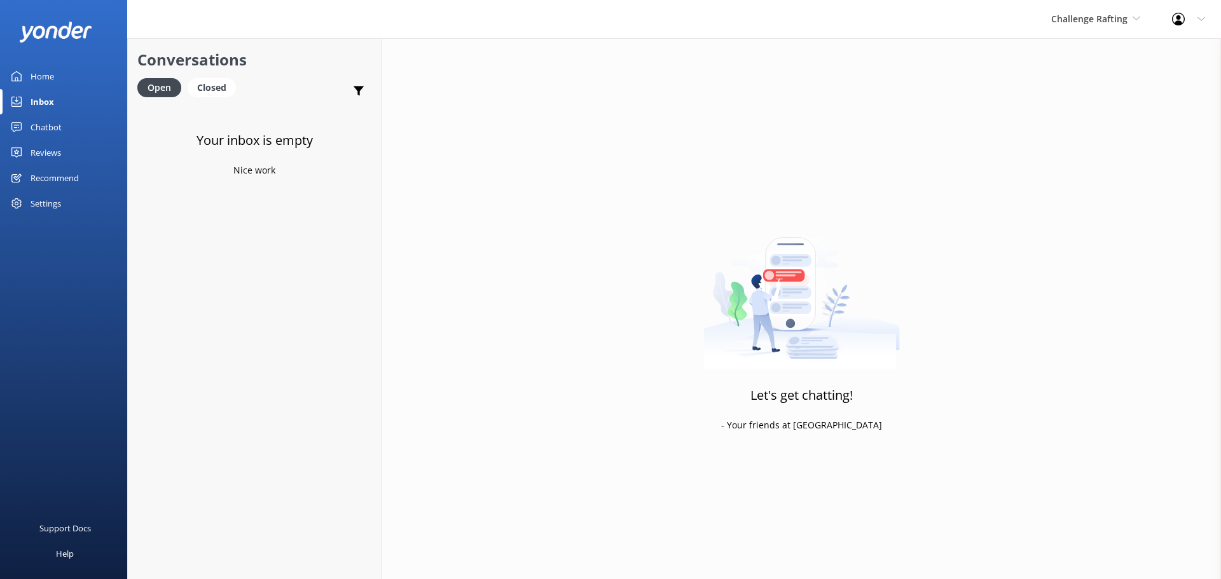
click at [233, 340] on div "Your inbox is empty Nice work" at bounding box center [254, 394] width 253 height 579
click at [1079, 22] on span "Challenge Rafting" at bounding box center [1089, 19] width 76 height 12
click at [1076, 49] on link "Milford Sound Scenic Flights" at bounding box center [1098, 53] width 127 height 31
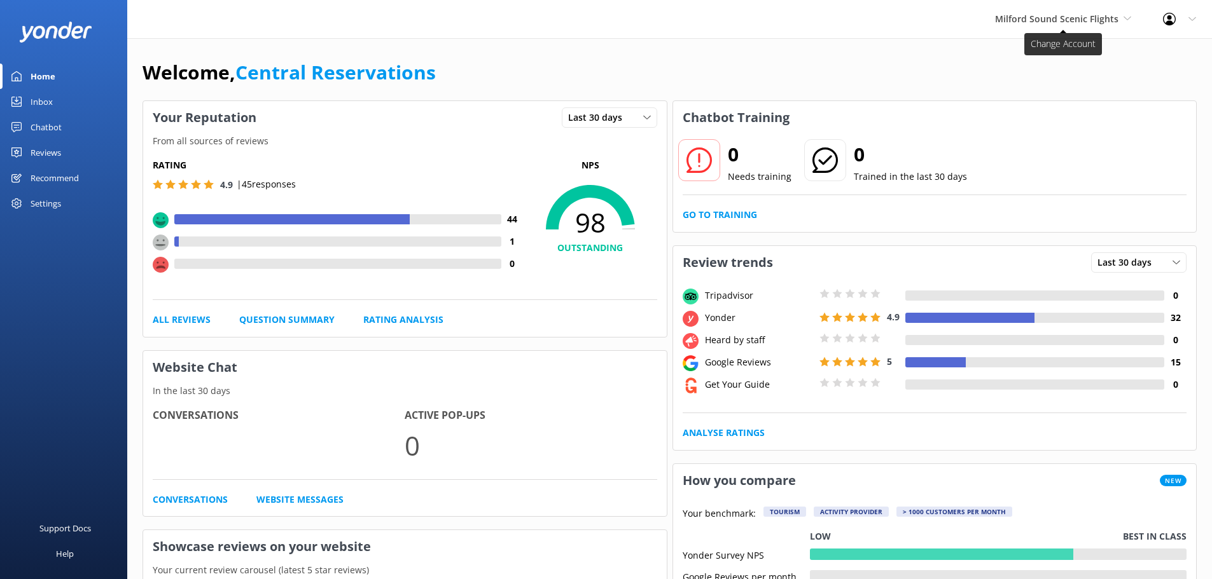
click at [1107, 25] on span "Milford Sound Scenic Flights" at bounding box center [1063, 19] width 136 height 14
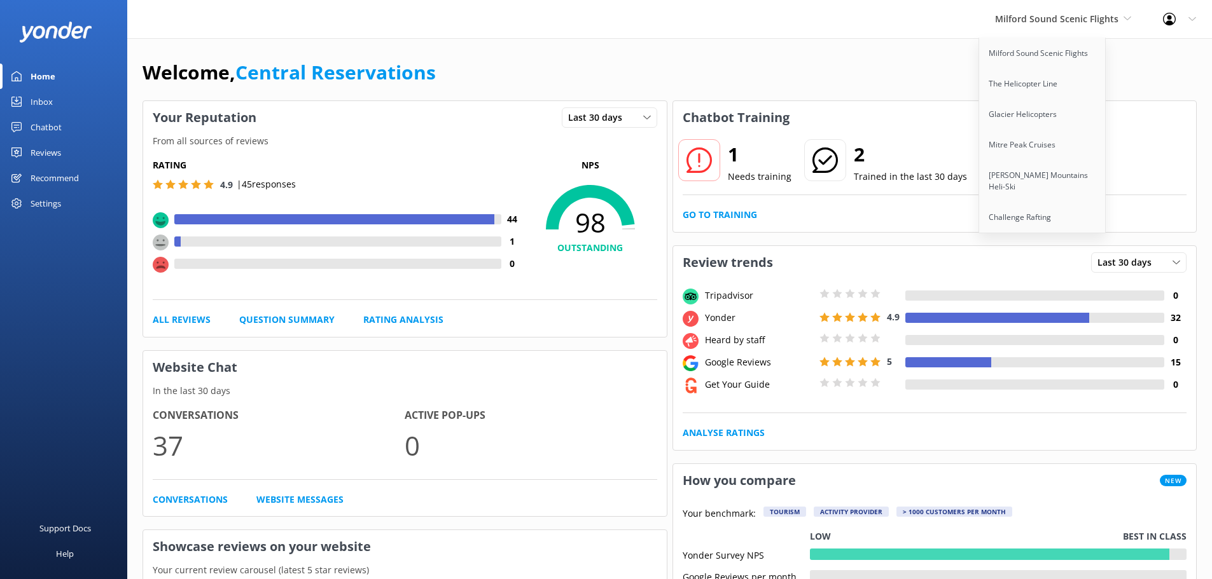
click at [41, 99] on div "Inbox" at bounding box center [42, 101] width 22 height 25
